Goal: Obtain resource: Download file/media

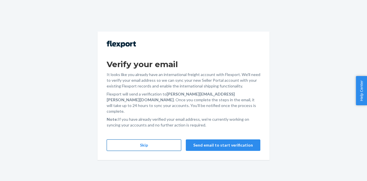
click at [158, 141] on button "Skip" at bounding box center [144, 144] width 74 height 11
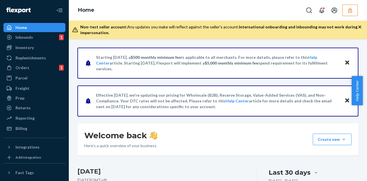
click at [346, 10] on button "button" at bounding box center [349, 10] width 15 height 11
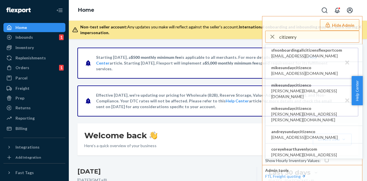
type input "citizenry"
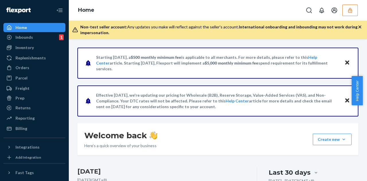
click at [355, 13] on button "button" at bounding box center [349, 10] width 15 height 11
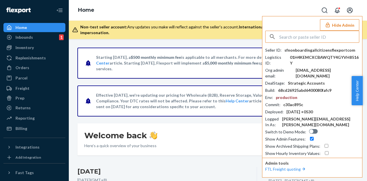
click at [297, 39] on input "text" at bounding box center [319, 36] width 80 height 11
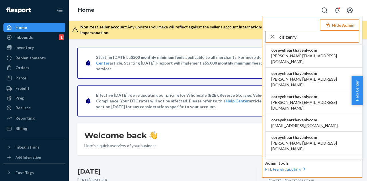
type input "citizenry"
click at [305, 46] on li "coreyehearthavenlycom becki@the-citizenry.com" at bounding box center [313, 55] width 97 height 23
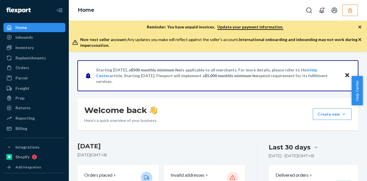
click at [359, 26] on icon "button" at bounding box center [359, 26] width 3 height 3
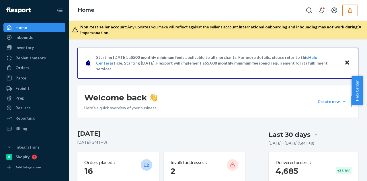
click at [360, 26] on icon "button" at bounding box center [359, 26] width 3 height 3
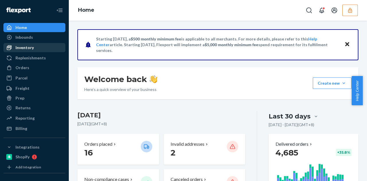
click at [28, 49] on div "Inventory" at bounding box center [24, 48] width 18 height 6
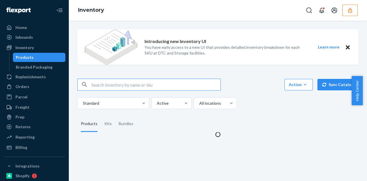
click at [124, 82] on input "text" at bounding box center [155, 84] width 129 height 11
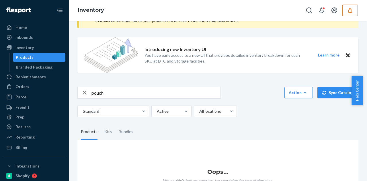
scroll to position [67, 0]
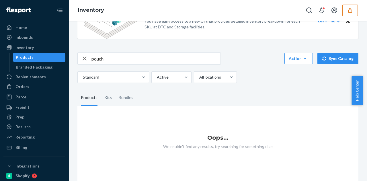
click at [104, 55] on input "pouch" at bounding box center [155, 58] width 129 height 11
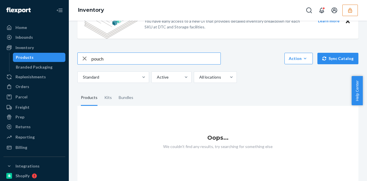
click at [104, 55] on input "pouch" at bounding box center [155, 58] width 129 height 11
type input "bag"
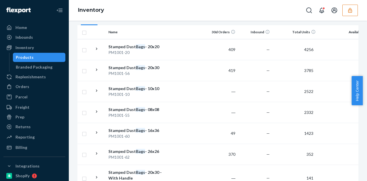
scroll to position [57, 0]
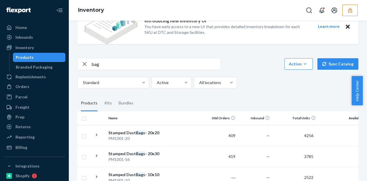
click at [353, 11] on button "button" at bounding box center [349, 10] width 15 height 11
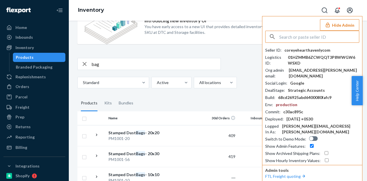
click at [310, 38] on input "text" at bounding box center [319, 36] width 80 height 11
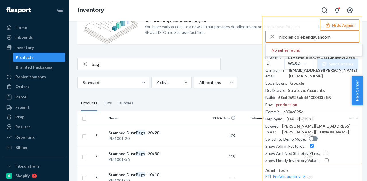
type input "nicolenicolebendayancom"
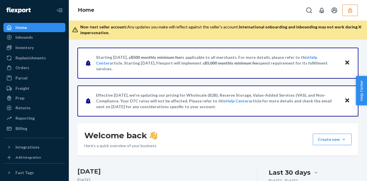
click at [349, 10] on icon "button" at bounding box center [350, 10] width 6 height 6
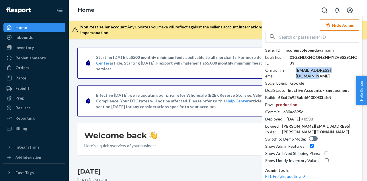
click at [319, 67] on div "hello@nicolebendayan.com" at bounding box center [327, 72] width 64 height 11
click at [304, 50] on div "nicolenicolebendayancom" at bounding box center [308, 50] width 49 height 6
click at [304, 35] on input "text" at bounding box center [319, 36] width 80 height 11
paste input "infoteaoniccom"
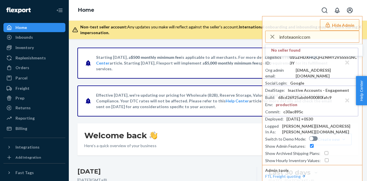
type input "infoteaoniccom"
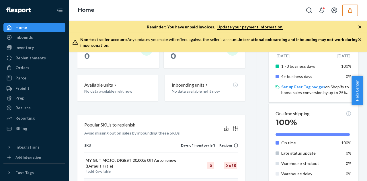
scroll to position [229, 0]
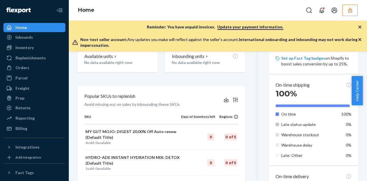
click at [358, 25] on icon "button" at bounding box center [360, 27] width 6 height 6
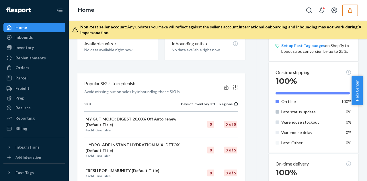
click at [358, 25] on icon "button" at bounding box center [360, 27] width 6 height 6
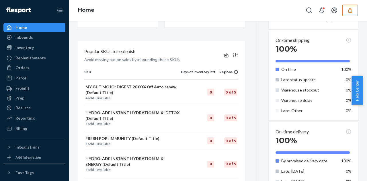
scroll to position [157, 0]
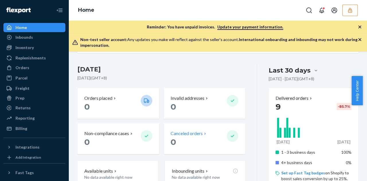
scroll to position [201, 0]
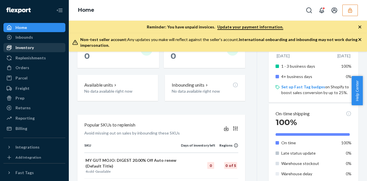
click at [37, 52] on link "Inventory" at bounding box center [34, 47] width 62 height 9
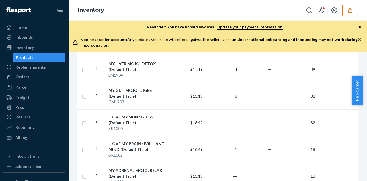
scroll to position [315, 0]
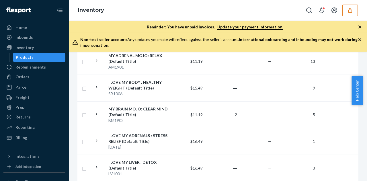
click at [352, 7] on button "button" at bounding box center [349, 10] width 15 height 11
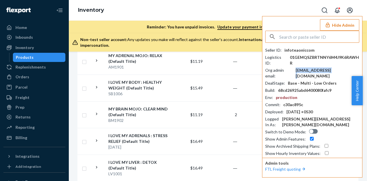
click at [308, 69] on div "[EMAIL_ADDRESS][DOMAIN_NAME]" at bounding box center [327, 72] width 64 height 11
click at [308, 69] on div "info@teaonic.com" at bounding box center [327, 72] width 64 height 11
click at [313, 38] on input "text" at bounding box center [319, 36] width 80 height 11
paste input "andrewmrpinkcom"
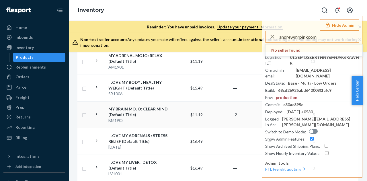
type input "andrewmrpinkcom"
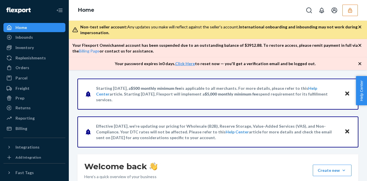
click at [351, 5] on button "button" at bounding box center [349, 10] width 15 height 11
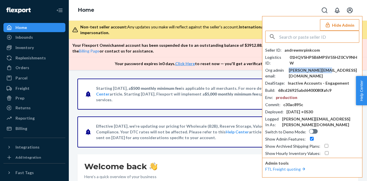
click at [307, 67] on div "andrew@mrpink.com" at bounding box center [323, 72] width 70 height 11
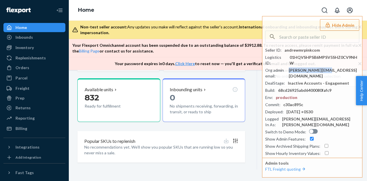
scroll to position [215, 0]
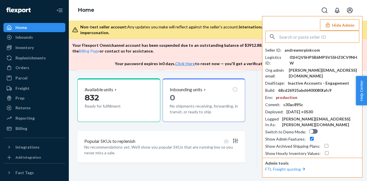
click at [307, 37] on input "text" at bounding box center [319, 36] width 80 height 11
paste input "narissahappyvalleyconz"
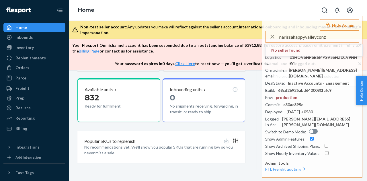
type input "narissahappyvalleyconz"
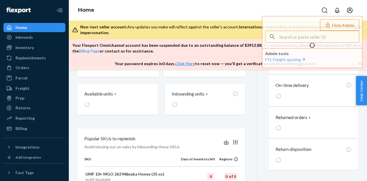
scroll to position [216, 0]
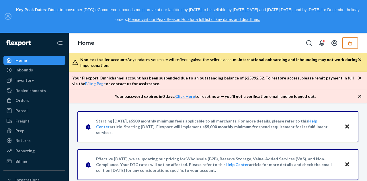
click at [7, 16] on icon "close," at bounding box center [7, 16] width 3 height 3
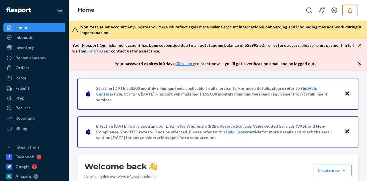
click at [360, 25] on icon "button" at bounding box center [360, 27] width 6 height 6
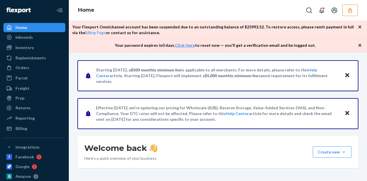
click at [360, 25] on icon "button" at bounding box center [360, 27] width 6 height 6
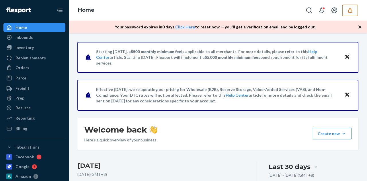
click at [360, 25] on icon "button" at bounding box center [360, 27] width 6 height 6
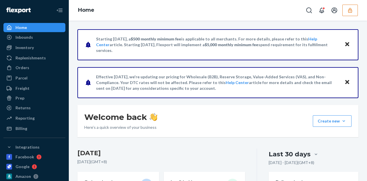
click at [350, 6] on button "button" at bounding box center [349, 10] width 15 height 11
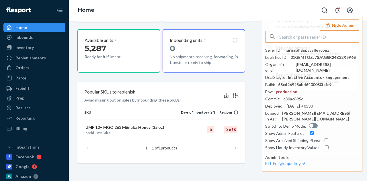
scroll to position [215, 0]
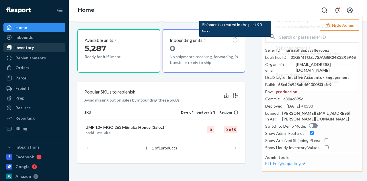
click at [36, 47] on div "Inventory" at bounding box center [34, 48] width 61 height 8
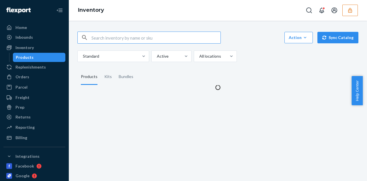
click at [100, 39] on input "text" at bounding box center [155, 37] width 129 height 11
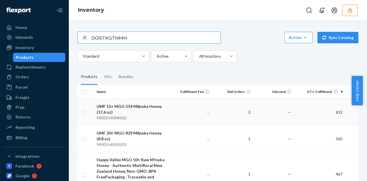
type input "DGISTKGTNMH"
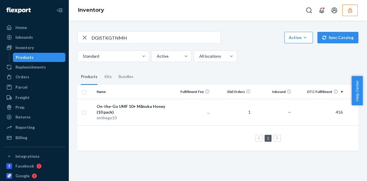
click at [116, 108] on div "On-the-Go UMF 10+ Mānuka Honey (10 pack)" at bounding box center [133, 108] width 72 height 11
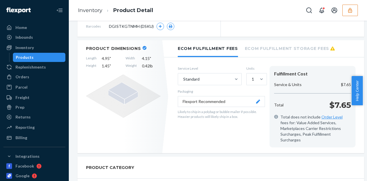
scroll to position [229, 0]
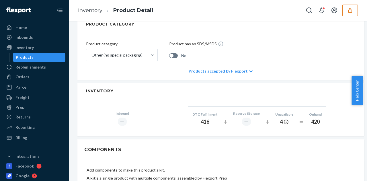
click at [346, 11] on button "button" at bounding box center [349, 10] width 15 height 11
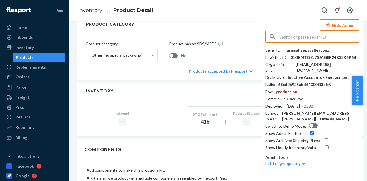
click at [316, 65] on div "amiller@booyahadvertising.com" at bounding box center [327, 67] width 64 height 11
click at [317, 38] on input "text" at bounding box center [319, 36] width 80 height 11
paste input "akrsanacpipingrockcom"
type input "akrsanacpipingrockcom"
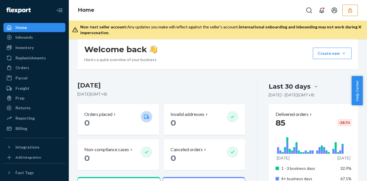
scroll to position [201, 0]
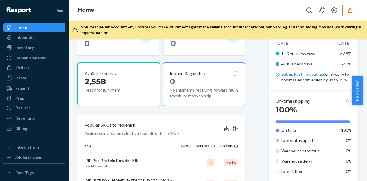
click at [345, 13] on button "button" at bounding box center [349, 10] width 15 height 11
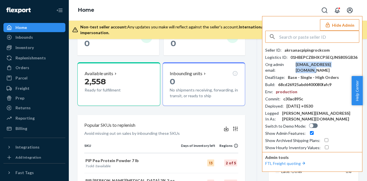
click at [321, 66] on div "akrsanac@pipingrock.com" at bounding box center [327, 67] width 64 height 11
click at [320, 66] on div "akrsanac@pipingrock.com" at bounding box center [327, 67] width 64 height 11
copy div "akrsanac@pipingrock.com"
click at [297, 36] on input "text" at bounding box center [319, 36] width 80 height 11
paste input "sfnonboardingcinestillfilmflexportcom"
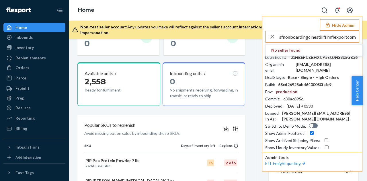
type input "sfnonboardingcinestillfilmflexportcom"
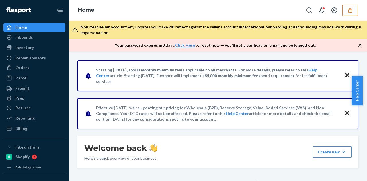
click at [350, 13] on icon "button" at bounding box center [350, 10] width 6 height 6
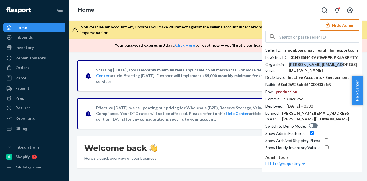
click at [316, 66] on div "[PERSON_NAME][EMAIL_ADDRESS][DOMAIN_NAME]" at bounding box center [323, 67] width 70 height 11
click at [291, 37] on input "text" at bounding box center [319, 36] width 80 height 11
paste input "jgosslingnordicnaturalscom"
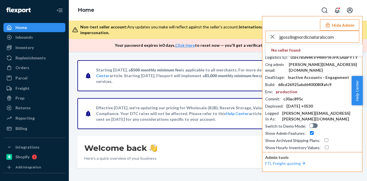
type input "jgosslingnordicnaturalscom"
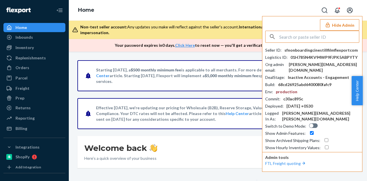
type input "jgosslingnordicnaturalscom"
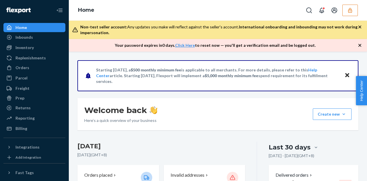
click at [353, 13] on button "button" at bounding box center [349, 10] width 15 height 11
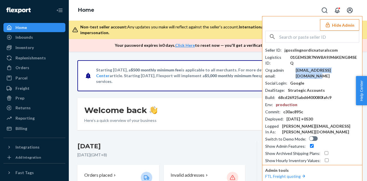
click at [317, 67] on div "aluber@nordicnaturals.com" at bounding box center [327, 72] width 64 height 11
click at [296, 37] on input "text" at bounding box center [319, 36] width 80 height 11
paste input "DBMTWQG5BSR"
type input "DBMTWQG5BSR"
click at [292, 36] on input "text" at bounding box center [319, 36] width 80 height 11
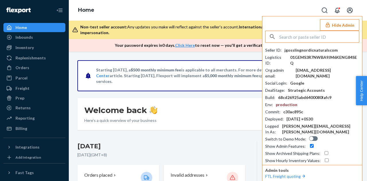
paste input "emiliogooderfoodsco"
type input "emiliogooderfoodsco"
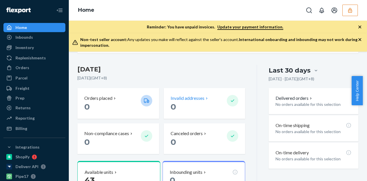
scroll to position [229, 0]
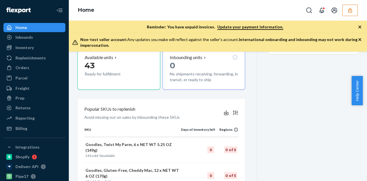
click at [349, 12] on icon "button" at bounding box center [350, 10] width 6 height 6
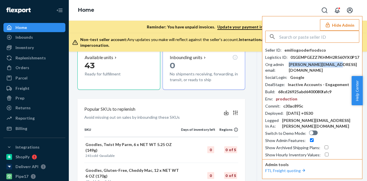
click at [307, 64] on div "abraham@gooderfoods.co" at bounding box center [323, 67] width 70 height 11
click at [323, 39] on input "text" at bounding box center [319, 36] width 80 height 11
paste input "jondrinkfreespiritscom"
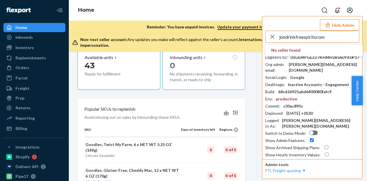
type input "jondrinkfreespiritscom"
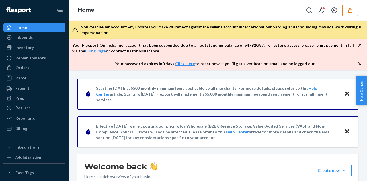
click at [347, 12] on icon "button" at bounding box center [350, 10] width 6 height 6
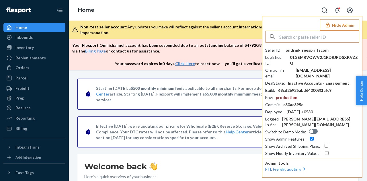
click at [331, 60] on div "Seller ID : jondrinkfreespiritscom Logistics ID : 01GEMRVQWV2J1RDRJPDSXKVZZQ Or…" at bounding box center [312, 101] width 94 height 109
click at [329, 67] on div "[EMAIL_ADDRESS][DOMAIN_NAME]" at bounding box center [327, 72] width 64 height 11
copy div "[EMAIL_ADDRESS][DOMAIN_NAME]"
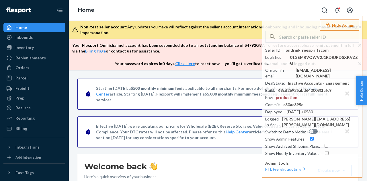
click at [78, 78] on div "Starting [DATE], a $500 monthly minimum fee is applicable to all merchants. For…" at bounding box center [217, 93] width 281 height 31
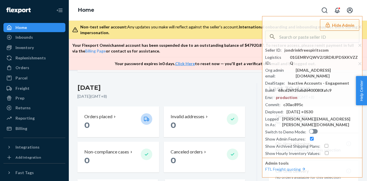
scroll to position [201, 0]
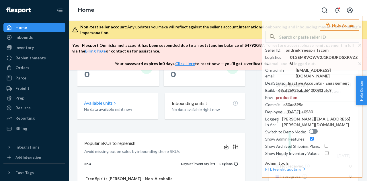
click at [115, 102] on icon at bounding box center [115, 103] width 5 height 5
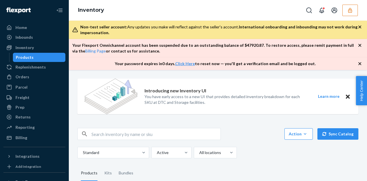
click at [359, 26] on icon "button" at bounding box center [359, 26] width 3 height 3
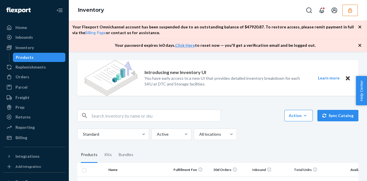
click at [359, 26] on icon "button" at bounding box center [359, 26] width 3 height 3
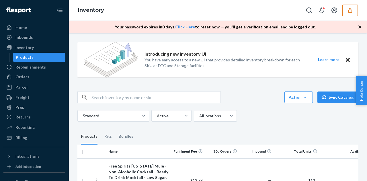
click at [359, 26] on icon "button" at bounding box center [359, 26] width 3 height 3
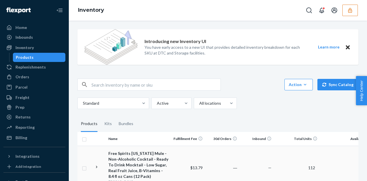
scroll to position [57, 0]
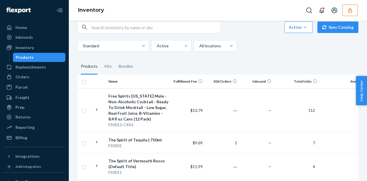
click at [345, 10] on button "button" at bounding box center [349, 10] width 15 height 11
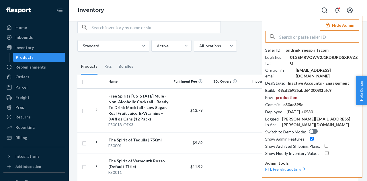
click at [323, 41] on input "text" at bounding box center [319, 36] width 80 height 11
type input "joeybilottiultimareplenishercom"
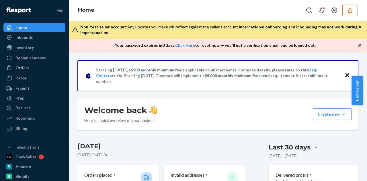
click at [350, 6] on button "button" at bounding box center [349, 10] width 15 height 11
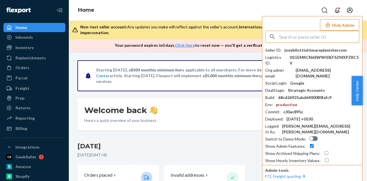
click at [305, 72] on div "[EMAIL_ADDRESS][DOMAIN_NAME]" at bounding box center [327, 72] width 64 height 11
copy div "7ladmin@ultimahealth.com"
click at [305, 37] on input "text" at bounding box center [319, 36] width 80 height 11
paste input "grussellovitacococom"
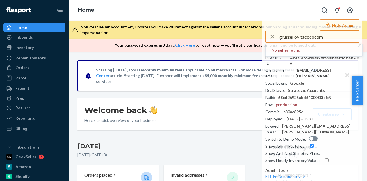
type input "grussellovitacococom"
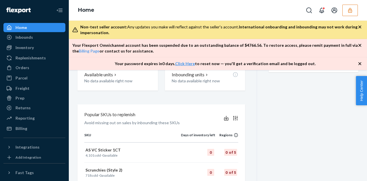
scroll to position [258, 0]
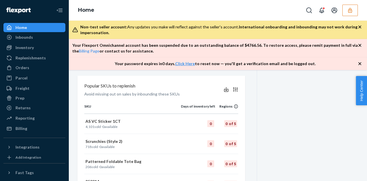
click at [354, 9] on button "button" at bounding box center [349, 10] width 15 height 11
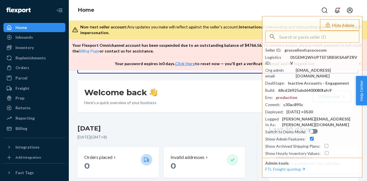
scroll to position [0, 0]
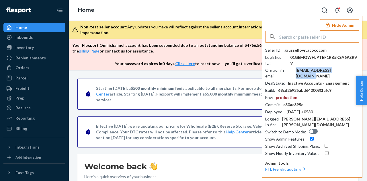
click at [326, 67] on div "[EMAIL_ADDRESS][DOMAIN_NAME]" at bounding box center [327, 72] width 64 height 11
copy div "[EMAIL_ADDRESS][DOMAIN_NAME]"
click at [314, 38] on input "text" at bounding box center [319, 36] width 80 height 11
paste input "infoemsquarecom"
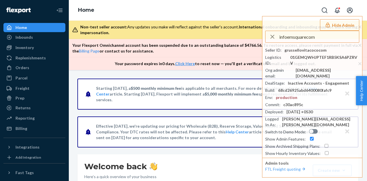
type input "infoemsquarecom"
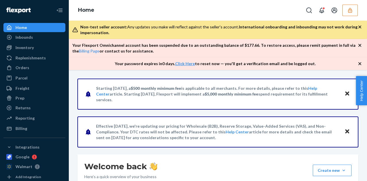
click at [354, 9] on button "button" at bounding box center [349, 10] width 15 height 11
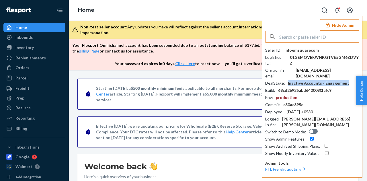
click at [316, 80] on div "Inactive Accounts - Engagement" at bounding box center [318, 83] width 61 height 6
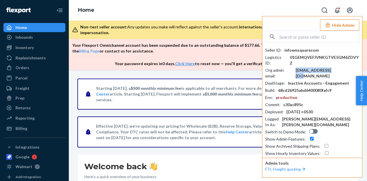
click at [315, 67] on div "info@e-msquare.com" at bounding box center [327, 72] width 64 height 11
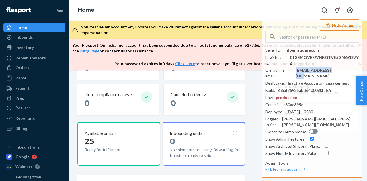
scroll to position [201, 0]
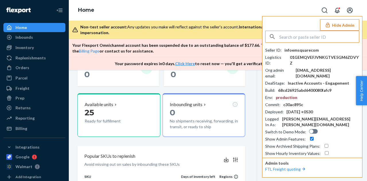
click at [282, 38] on input "text" at bounding box center [319, 36] width 80 height 11
paste input "garettflexibledietinglifestylecom"
type input "garettflexibledietinglifestylecom"
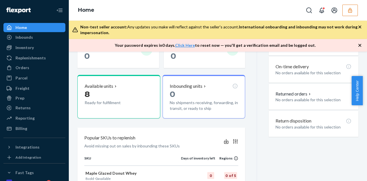
scroll to position [172, 0]
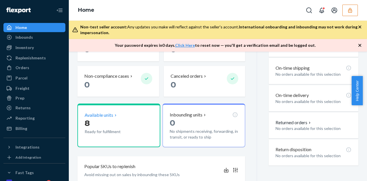
click at [100, 117] on p "Available units" at bounding box center [99, 115] width 29 height 7
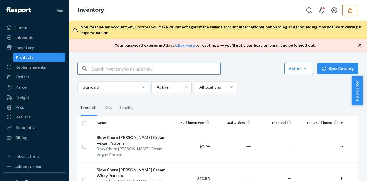
click at [120, 68] on input "text" at bounding box center [155, 68] width 129 height 11
paste input "DVANRJCRZXW"
type input "DVANRJCRZXW"
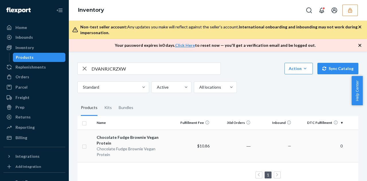
click at [146, 140] on div "Chocolate Fudge Brownie Vegan Protein" at bounding box center [133, 139] width 72 height 11
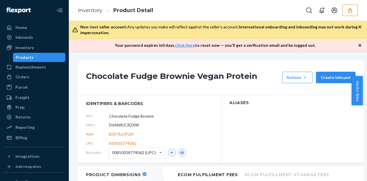
click at [353, 15] on button "button" at bounding box center [349, 10] width 15 height 11
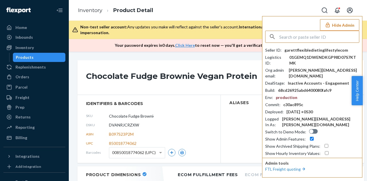
click at [323, 67] on div "Seller ID : garettflexibledietinglifestylecom Logistics ID : 01GEMQ1DWENDKGP98D…" at bounding box center [312, 101] width 94 height 109
click at [323, 70] on div "garett@flexbrands.com" at bounding box center [323, 72] width 70 height 11
copy div "garett@flexbrands.com"
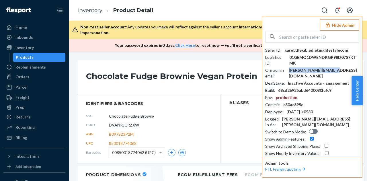
click at [340, 25] on button "Hide Admin" at bounding box center [339, 24] width 39 height 11
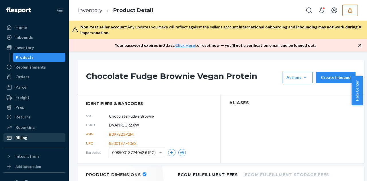
click at [30, 136] on div "Billing" at bounding box center [34, 137] width 61 height 8
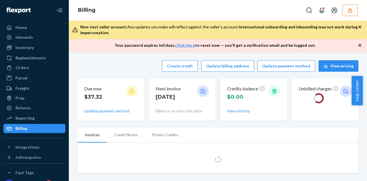
click at [359, 24] on div "Non-test seller account: Any updates you make will reflect against the seller's…" at bounding box center [218, 30] width 298 height 18
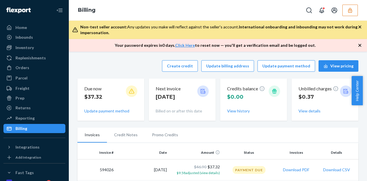
click at [360, 25] on icon "button" at bounding box center [360, 27] width 6 height 6
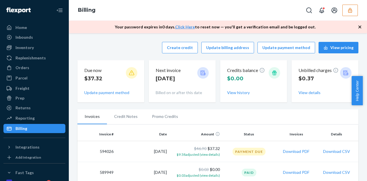
click at [360, 25] on icon "button" at bounding box center [360, 27] width 6 height 6
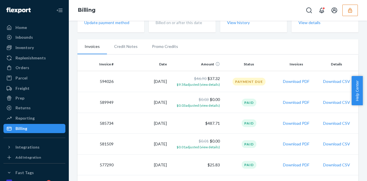
scroll to position [86, 0]
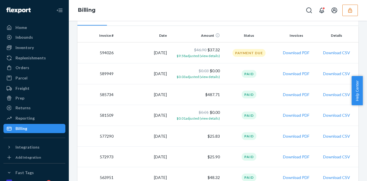
click at [345, 13] on button "button" at bounding box center [349, 10] width 15 height 11
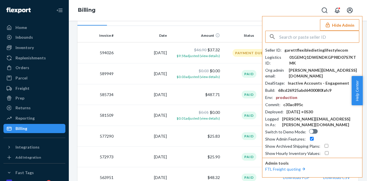
click at [327, 35] on input "text" at bounding box center [319, 36] width 80 height 11
type input "emmetprojectbreakfastcom"
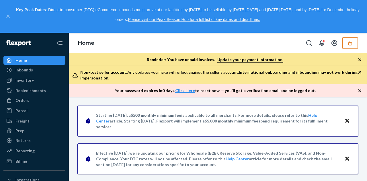
click at [354, 39] on button "button" at bounding box center [349, 42] width 15 height 11
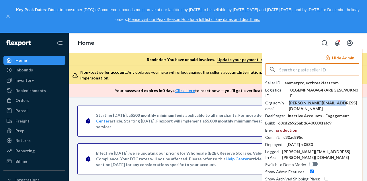
click at [315, 100] on div "[PERSON_NAME][EMAIL_ADDRESS][DOMAIN_NAME]" at bounding box center [323, 105] width 70 height 11
copy div "[PERSON_NAME][EMAIL_ADDRESS][DOMAIN_NAME]"
click at [317, 70] on input "text" at bounding box center [319, 69] width 80 height 11
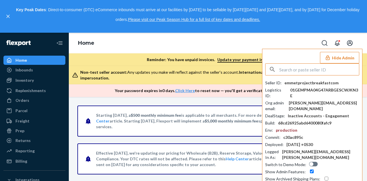
paste input "urrutiakevingmailcom"
type input "urrutiakevingmailcom"
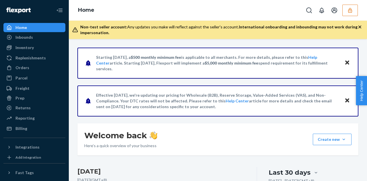
click at [349, 11] on icon "button" at bounding box center [350, 10] width 6 height 6
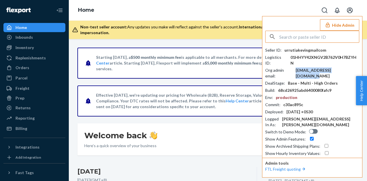
click at [315, 67] on div "[EMAIL_ADDRESS][DOMAIN_NAME]" at bounding box center [327, 72] width 64 height 11
click at [293, 38] on input "text" at bounding box center [319, 36] width 80 height 11
paste input "teamdrinkmomentcom"
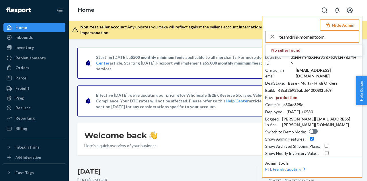
type input "teamdrinkmomentcom"
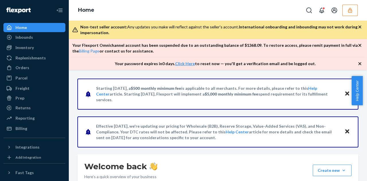
click at [351, 12] on icon "button" at bounding box center [350, 10] width 4 height 5
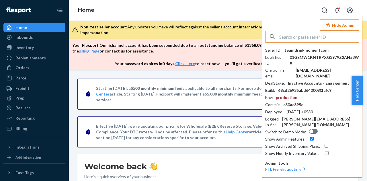
click at [175, 13] on div "Home Hide Admin Seller ID : teamdrinkmomentcom Logistics ID : 01GEMW1KNTRPXG397…" at bounding box center [218, 10] width 298 height 21
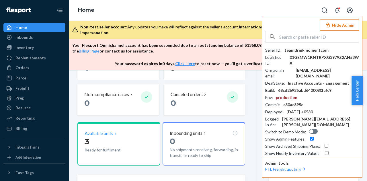
click at [90, 136] on p "3" at bounding box center [111, 141] width 52 height 10
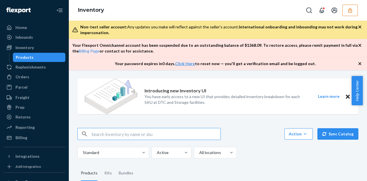
click at [115, 133] on input "text" at bounding box center [155, 133] width 129 height 11
paste input "DR69N3VB5AH"
type input "DR69N3VB5AH"
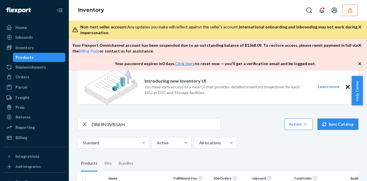
scroll to position [70, 0]
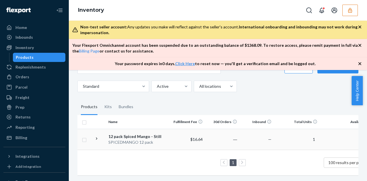
click at [170, 137] on td "12 pack Spiced Mango - Still SPICEDMANGO 12 pack" at bounding box center [138, 139] width 64 height 21
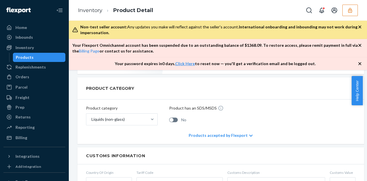
scroll to position [372, 0]
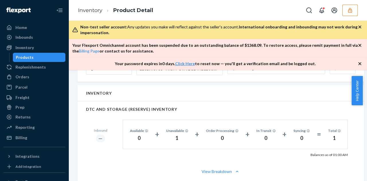
click at [348, 11] on icon "button" at bounding box center [350, 10] width 4 height 5
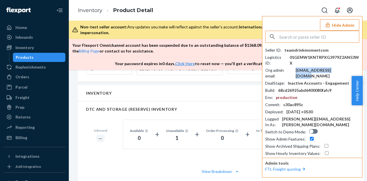
click at [323, 67] on div "[EMAIL_ADDRESS][DOMAIN_NAME]" at bounding box center [327, 72] width 64 height 11
click at [298, 35] on input "text" at bounding box center [319, 36] width 80 height 11
paste input "infonutriflaircom"
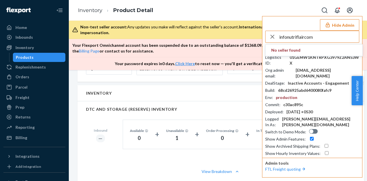
type input "infonutriflaircom"
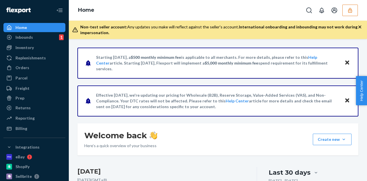
click at [341, 11] on div at bounding box center [330, 10] width 54 height 11
click at [345, 11] on button "button" at bounding box center [349, 10] width 15 height 11
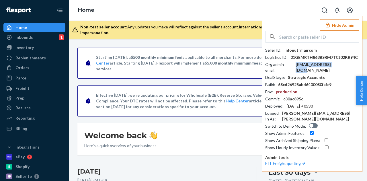
click at [312, 63] on div "[EMAIL_ADDRESS][DOMAIN_NAME]" at bounding box center [327, 67] width 64 height 11
click at [308, 63] on div "info@nutriflair.com" at bounding box center [327, 67] width 64 height 11
click at [308, 62] on div "info@nutriflair.com" at bounding box center [327, 67] width 64 height 11
click at [302, 37] on input "text" at bounding box center [319, 36] width 80 height 11
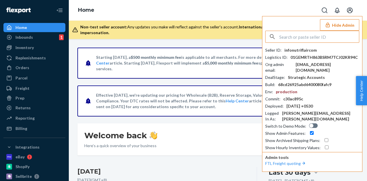
paste input "scottmasonvitaminscom"
type input "scottmasonvitaminscom"
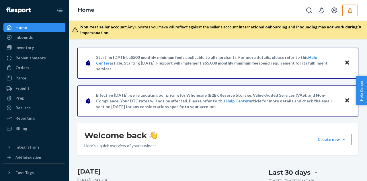
click at [350, 12] on icon "button" at bounding box center [350, 10] width 4 height 5
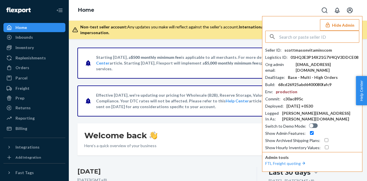
click at [300, 36] on input "text" at bounding box center [319, 36] width 80 height 11
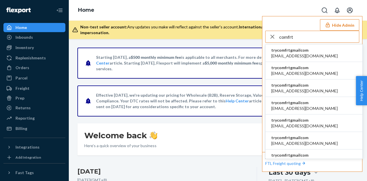
type input "comfrt"
click at [297, 50] on span "trycomfrtgmailcom" at bounding box center [304, 50] width 66 height 6
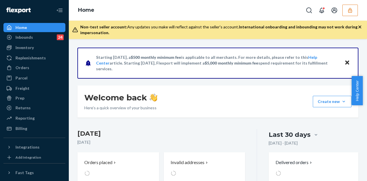
drag, startPoint x: 22, startPoint y: 48, endPoint x: 68, endPoint y: 50, distance: 46.2
click at [22, 48] on div "Inventory" at bounding box center [24, 48] width 18 height 6
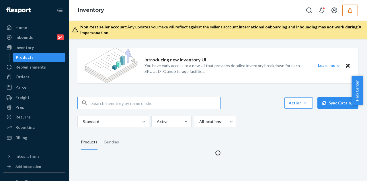
click at [116, 102] on input "text" at bounding box center [155, 102] width 129 height 11
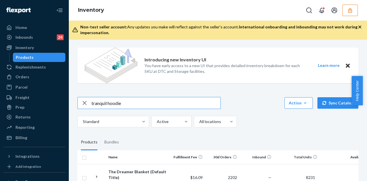
type input "tranquil hoodie"
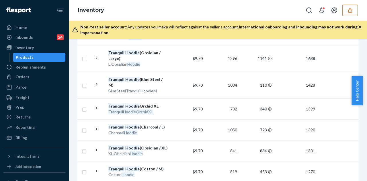
scroll to position [258, 0]
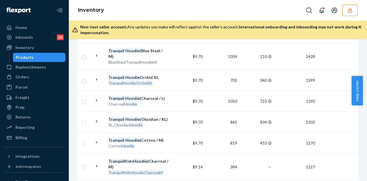
click at [156, 116] on div "Tranquil Hoodie (Obsidian / XL)" at bounding box center [138, 119] width 60 height 6
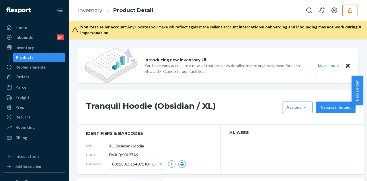
scroll to position [115, 0]
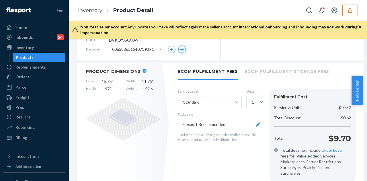
click at [184, 49] on icon "button" at bounding box center [182, 49] width 4 height 3
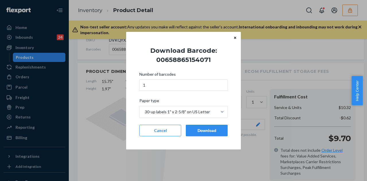
click at [201, 127] on button "Download" at bounding box center [207, 130] width 42 height 11
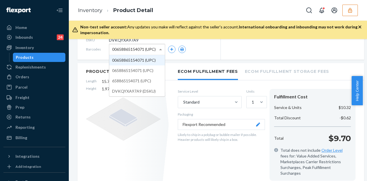
click at [161, 51] on span at bounding box center [161, 49] width 7 height 11
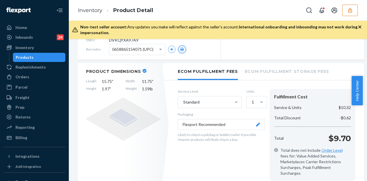
click at [184, 48] on button "button" at bounding box center [181, 49] width 7 height 7
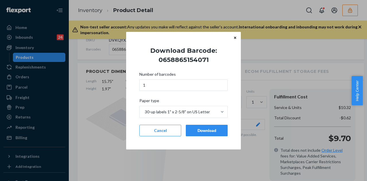
drag, startPoint x: 213, startPoint y: 129, endPoint x: 208, endPoint y: 123, distance: 8.4
click at [213, 129] on div "Download" at bounding box center [206, 130] width 32 height 6
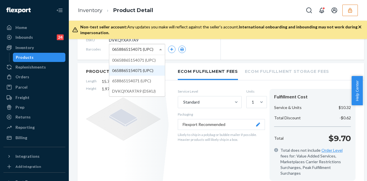
click at [138, 50] on span "0658865154071 (UPC)" at bounding box center [132, 49] width 41 height 10
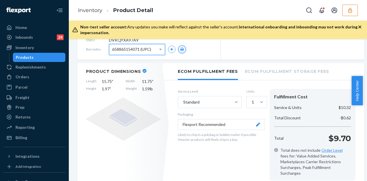
click at [181, 50] on icon "button" at bounding box center [182, 49] width 4 height 3
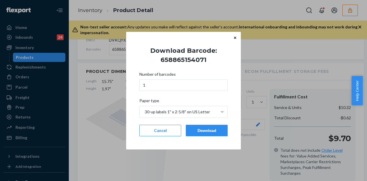
click at [215, 129] on div "Download" at bounding box center [206, 130] width 32 height 6
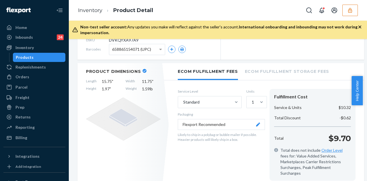
click at [139, 49] on span "658865154071 (UPC)" at bounding box center [131, 49] width 39 height 10
click at [180, 50] on icon "button" at bounding box center [182, 49] width 4 height 3
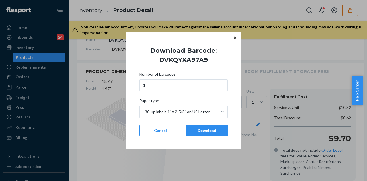
drag, startPoint x: 217, startPoint y: 132, endPoint x: 113, endPoint y: 26, distance: 148.5
click at [215, 131] on div "Download" at bounding box center [206, 130] width 32 height 6
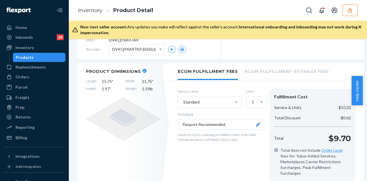
click at [32, 59] on div "Products" at bounding box center [39, 57] width 52 height 8
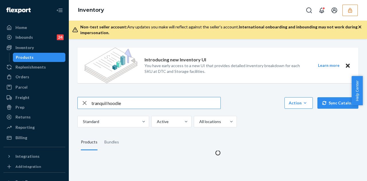
click at [121, 103] on input "tranquil hoodie" at bounding box center [155, 102] width 129 height 11
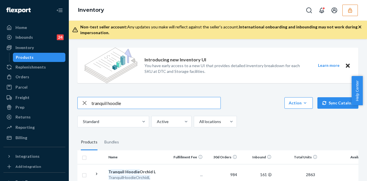
click at [121, 103] on input "tranquil hoodie" at bounding box center [155, 102] width 129 height 11
type input "paw hoodie [PERSON_NAME]"
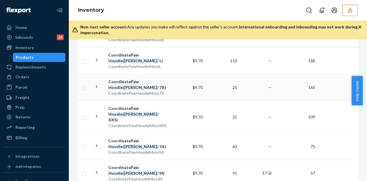
scroll to position [172, 0]
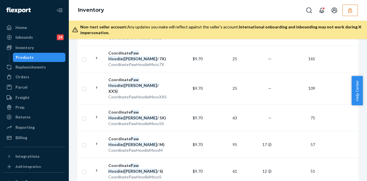
click at [131, 162] on div "Coordinate Paw Hoodie ( [PERSON_NAME] / S)" at bounding box center [138, 167] width 60 height 11
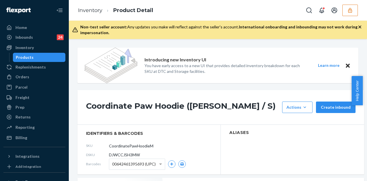
scroll to position [115, 0]
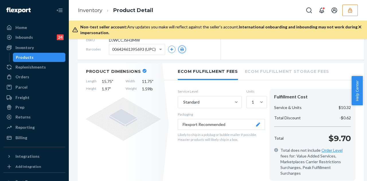
click at [184, 48] on icon "button" at bounding box center [182, 49] width 4 height 3
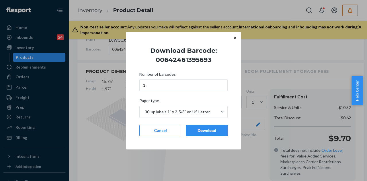
click at [204, 127] on button "Download" at bounding box center [207, 130] width 42 height 11
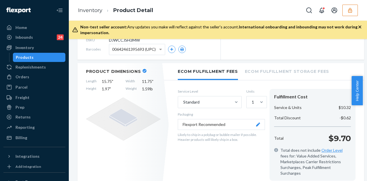
click at [141, 49] on span "00642461395693 (UPC)" at bounding box center [134, 49] width 44 height 10
click at [183, 49] on icon "button" at bounding box center [182, 49] width 4 height 3
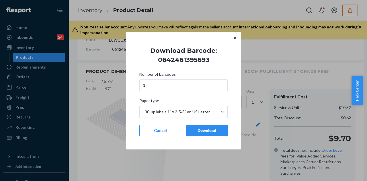
click at [207, 130] on div "Download" at bounding box center [206, 130] width 32 height 6
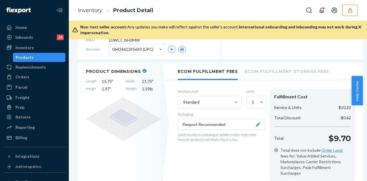
click at [134, 51] on span "0642461395693 (UPC)" at bounding box center [132, 49] width 41 height 10
click at [181, 50] on icon "button" at bounding box center [181, 49] width 3 height 3
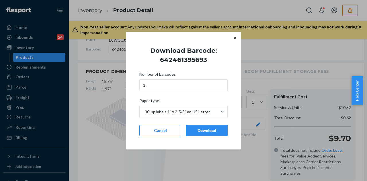
click at [206, 130] on div "Download" at bounding box center [206, 130] width 32 height 6
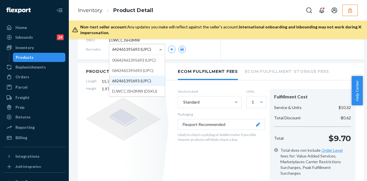
click at [123, 46] on span "642461395693 (UPC)" at bounding box center [131, 49] width 39 height 10
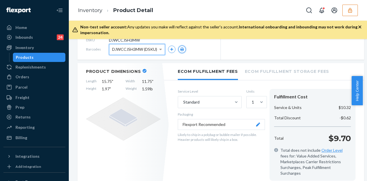
click at [181, 50] on icon "button" at bounding box center [182, 49] width 4 height 3
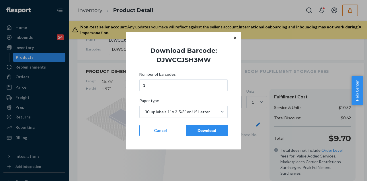
click at [207, 130] on div "Download" at bounding box center [206, 130] width 32 height 6
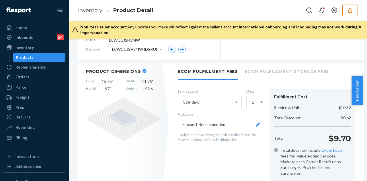
click at [52, 54] on div "Products" at bounding box center [39, 57] width 52 height 8
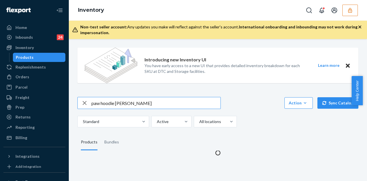
click at [131, 103] on input "paw hoodie [PERSON_NAME]" at bounding box center [155, 102] width 129 height 11
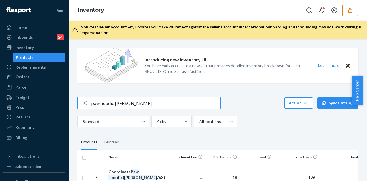
click at [131, 103] on input "paw hoodie [PERSON_NAME]" at bounding box center [155, 102] width 129 height 11
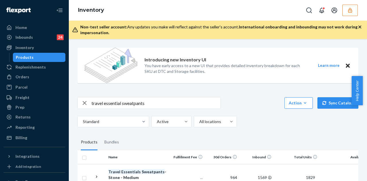
click at [154, 103] on input "travel essential sweatpants" at bounding box center [155, 102] width 129 height 11
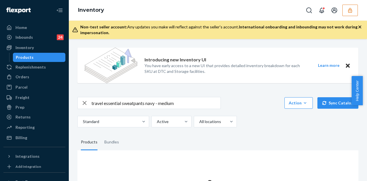
scroll to position [48, 0]
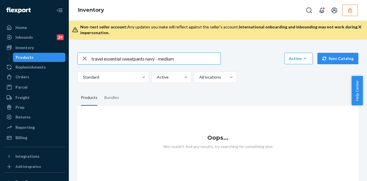
drag, startPoint x: 177, startPoint y: 54, endPoint x: 155, endPoint y: 55, distance: 22.1
click at [155, 55] on input "travel essential sweatpants navy - medium" at bounding box center [155, 58] width 129 height 11
type input "travel essential sweatpants navy"
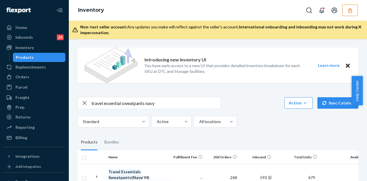
scroll to position [86, 0]
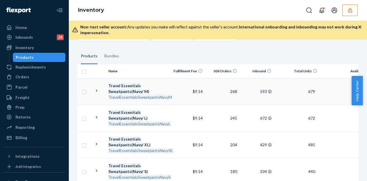
click at [138, 95] on em "TravelEssentialsSweatpantsNavyM" at bounding box center [140, 97] width 64 height 5
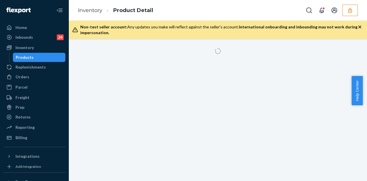
click at [138, 95] on div at bounding box center [218, 110] width 298 height 142
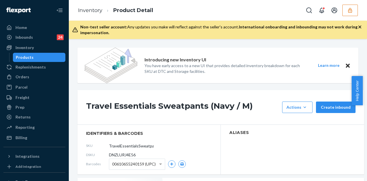
drag, startPoint x: 253, startPoint y: 104, endPoint x: 255, endPoint y: 99, distance: 5.4
click at [255, 99] on div "Travel Essentials Sweatpants (Navy / M) Actions Hide Request removal Create inb…" at bounding box center [220, 107] width 286 height 35
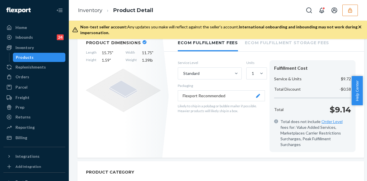
scroll to position [86, 0]
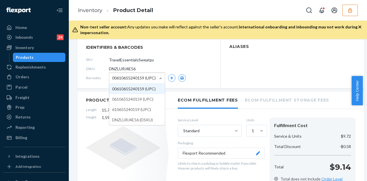
click at [162, 79] on span at bounding box center [161, 78] width 7 height 11
click at [182, 76] on icon "button" at bounding box center [182, 77] width 4 height 3
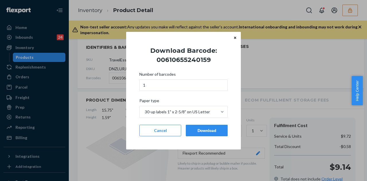
click at [215, 129] on div "Download" at bounding box center [206, 130] width 32 height 6
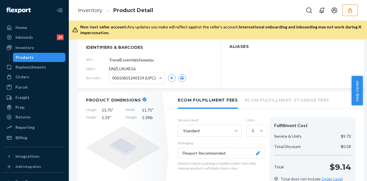
click at [150, 79] on span "00610655240159 (UPC)" at bounding box center [134, 78] width 44 height 10
click at [183, 76] on icon "button" at bounding box center [182, 77] width 4 height 3
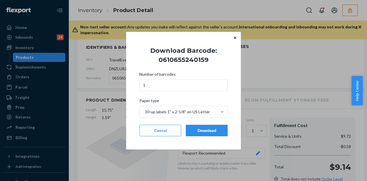
click at [209, 126] on button "Download" at bounding box center [207, 130] width 42 height 11
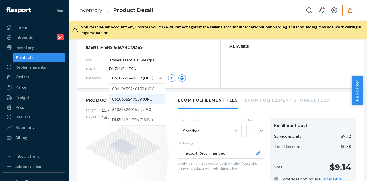
click at [144, 79] on span "0610655240159 (UPC)" at bounding box center [132, 78] width 41 height 10
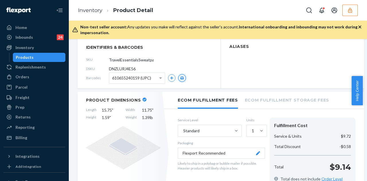
click at [182, 79] on icon "button" at bounding box center [181, 77] width 3 height 3
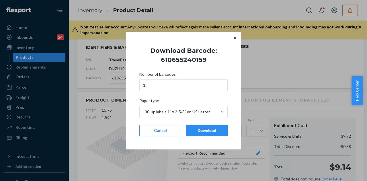
click at [206, 125] on button "Download" at bounding box center [207, 130] width 42 height 11
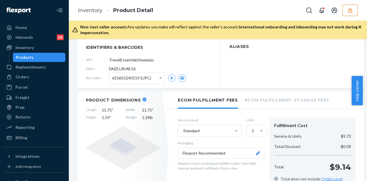
click at [139, 79] on span "610655240159 (UPC)" at bounding box center [131, 78] width 39 height 10
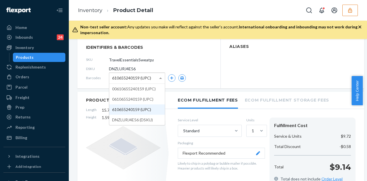
click at [152, 76] on div "610655240159 (UPC)" at bounding box center [137, 78] width 56 height 11
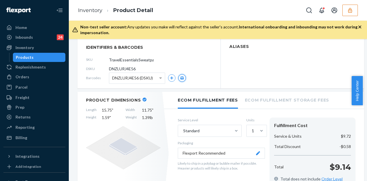
click at [181, 74] on button "button" at bounding box center [181, 77] width 7 height 7
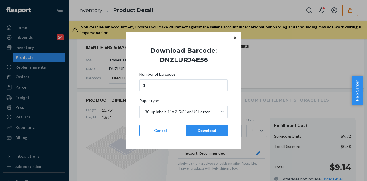
click at [207, 130] on div "Download" at bounding box center [206, 130] width 32 height 6
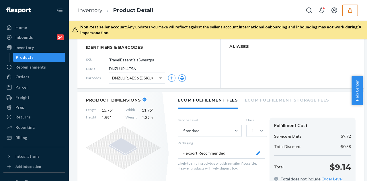
click at [42, 59] on div "Products" at bounding box center [39, 57] width 52 height 8
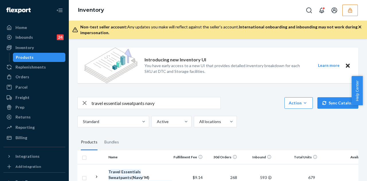
click at [85, 103] on icon "button" at bounding box center [84, 102] width 7 height 11
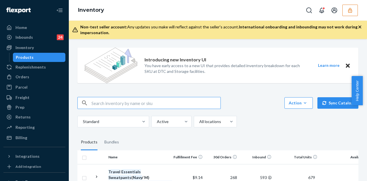
click at [100, 104] on input "text" at bounding box center [155, 102] width 129 height 11
type input "socks black"
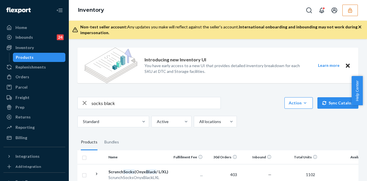
scroll to position [86, 0]
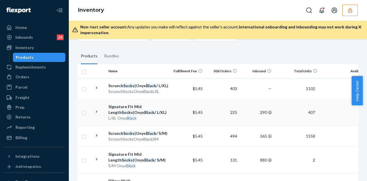
click at [155, 121] on div "L/XL Onyx Black" at bounding box center [138, 118] width 60 height 6
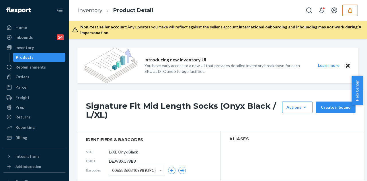
click at [219, 104] on h1 "Signature Fit Mid Length Socks (Onyx Black / L/XL)" at bounding box center [182, 110] width 193 height 18
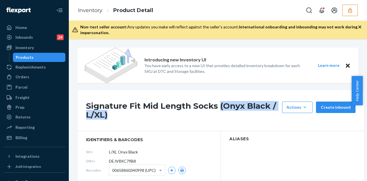
drag, startPoint x: 219, startPoint y: 104, endPoint x: 234, endPoint y: 114, distance: 18.0
click at [234, 114] on h1 "Signature Fit Mid Length Socks (Onyx Black / L/XL)" at bounding box center [182, 110] width 193 height 18
copy h1 "(Onyx Black / L/XL)"
click at [45, 60] on div "Products" at bounding box center [39, 57] width 52 height 8
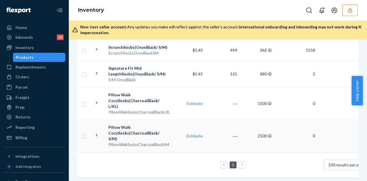
scroll to position [86, 0]
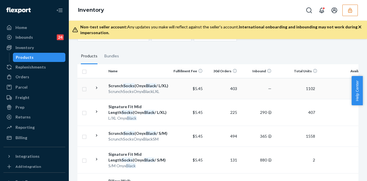
click at [139, 89] on div "Scrunch Socks (Onyx Black / L/XL)" at bounding box center [138, 86] width 60 height 6
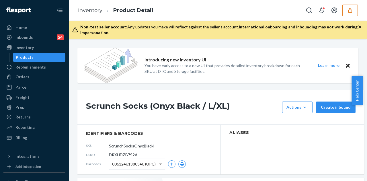
scroll to position [86, 0]
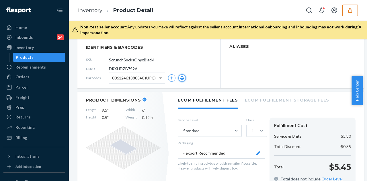
click at [184, 75] on button "button" at bounding box center [181, 77] width 7 height 7
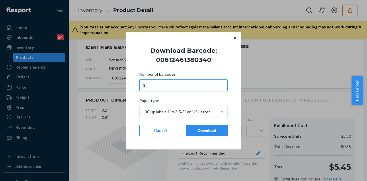
click at [197, 87] on input "1" at bounding box center [183, 84] width 88 height 11
type input "6"
click at [211, 133] on div "Download" at bounding box center [206, 130] width 32 height 6
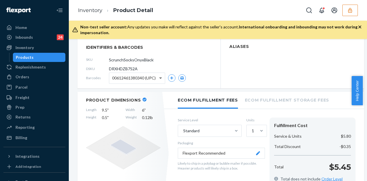
click at [160, 76] on span at bounding box center [161, 78] width 7 height 11
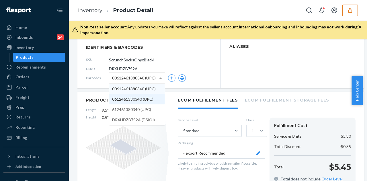
drag, startPoint x: 146, startPoint y: 99, endPoint x: 163, endPoint y: 97, distance: 17.3
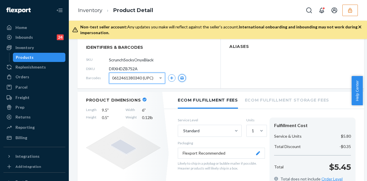
click at [181, 78] on icon "button" at bounding box center [181, 77] width 3 height 3
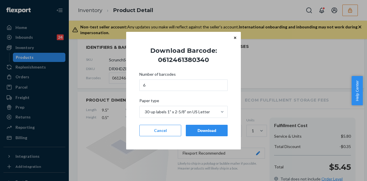
click at [213, 128] on div "Download" at bounding box center [206, 130] width 32 height 6
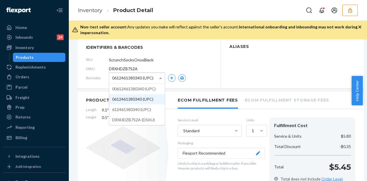
click at [135, 73] on span "0612461380340 (UPC)" at bounding box center [132, 78] width 41 height 10
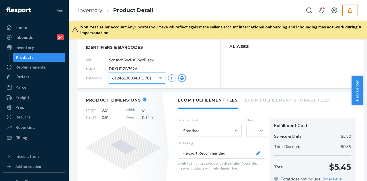
click at [180, 76] on icon "button" at bounding box center [182, 77] width 4 height 3
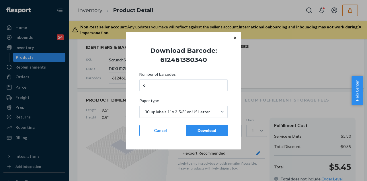
click at [211, 126] on button "Download" at bounding box center [207, 130] width 42 height 11
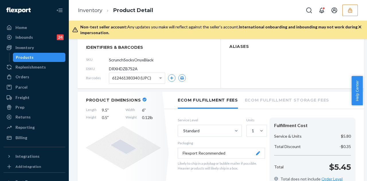
click at [146, 79] on span "612461380340 (UPC)" at bounding box center [131, 78] width 39 height 10
click at [183, 79] on icon "button" at bounding box center [181, 77] width 3 height 3
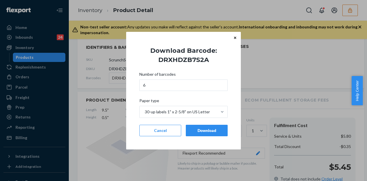
click at [207, 127] on div "Download" at bounding box center [206, 130] width 32 height 6
